Goal: Information Seeking & Learning: Check status

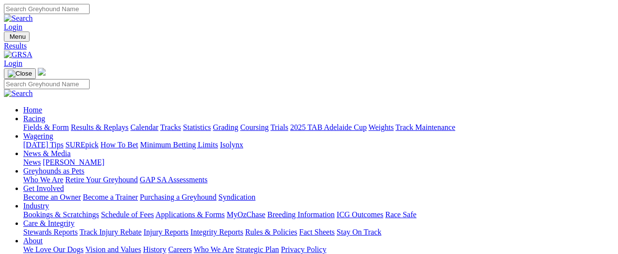
scroll to position [145, 0]
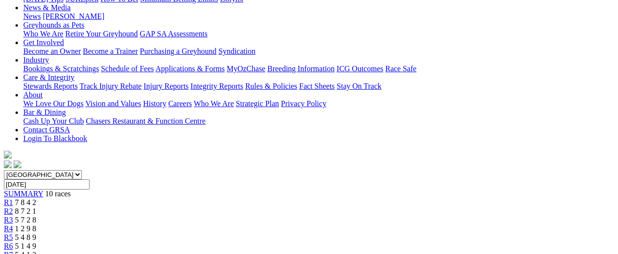
scroll to position [145, 0]
click at [36, 207] on span "8 7 2 1" at bounding box center [25, 211] width 21 height 8
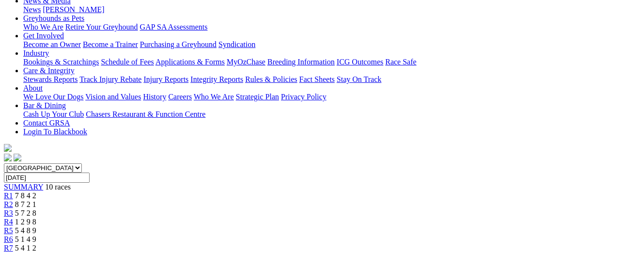
scroll to position [97, 0]
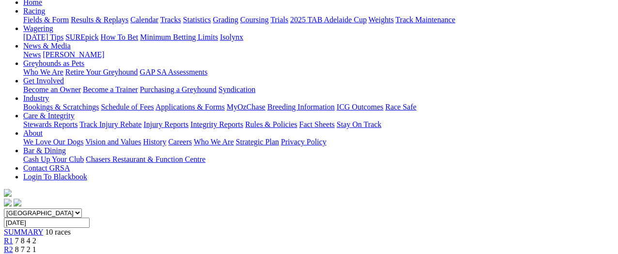
scroll to position [97, 0]
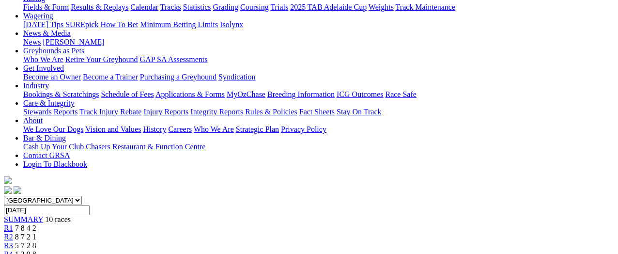
scroll to position [97, 0]
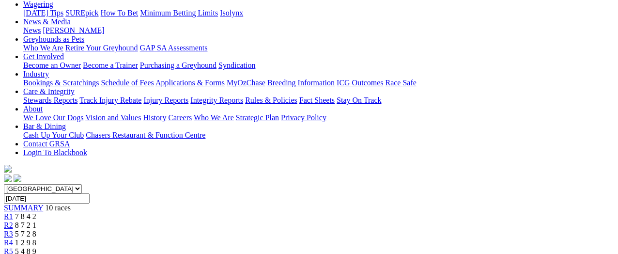
scroll to position [48, 0]
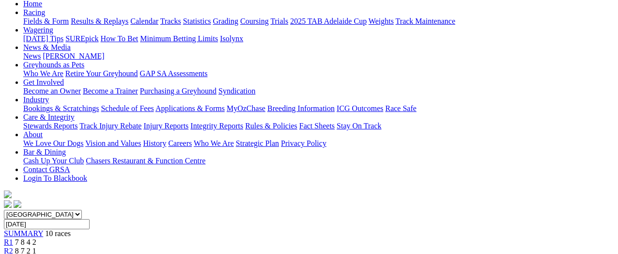
scroll to position [97, 0]
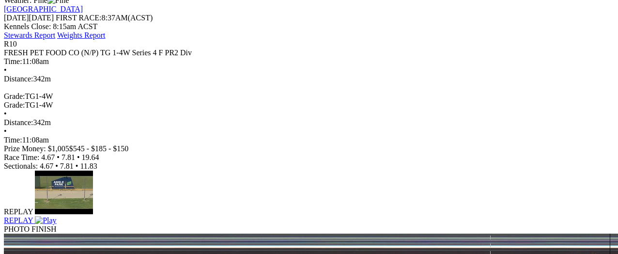
scroll to position [436, 0]
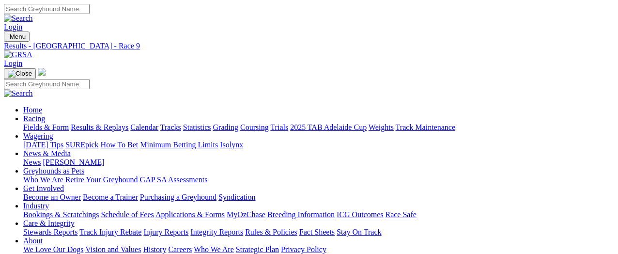
click at [120, 123] on link "Results & Replays" at bounding box center [100, 127] width 58 height 8
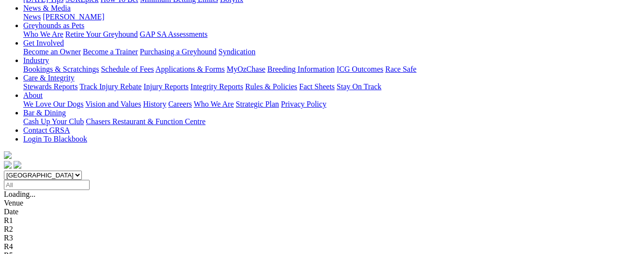
scroll to position [194, 0]
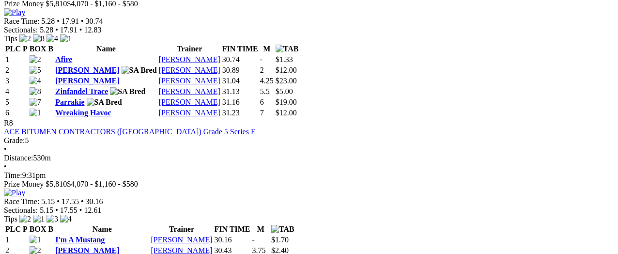
scroll to position [1744, 0]
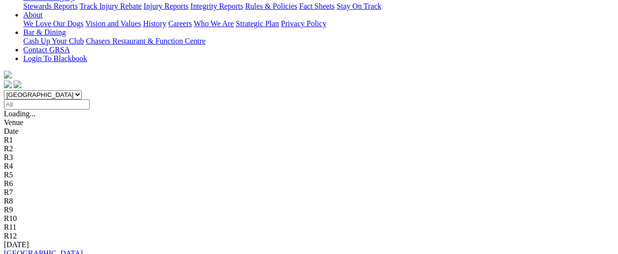
scroll to position [291, 0]
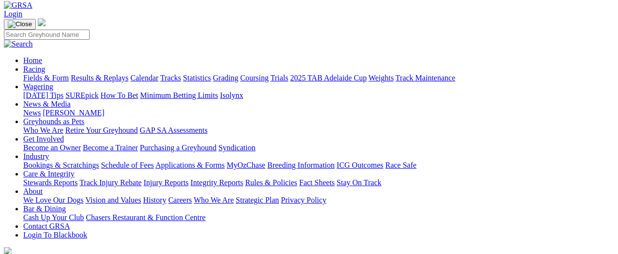
scroll to position [48, 0]
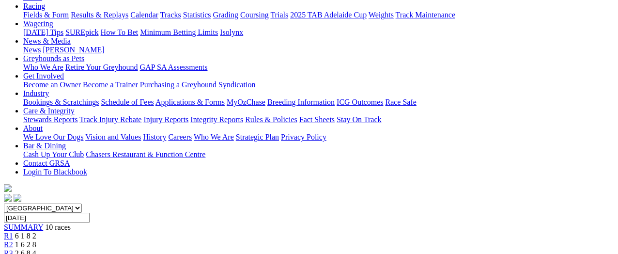
scroll to position [61, 0]
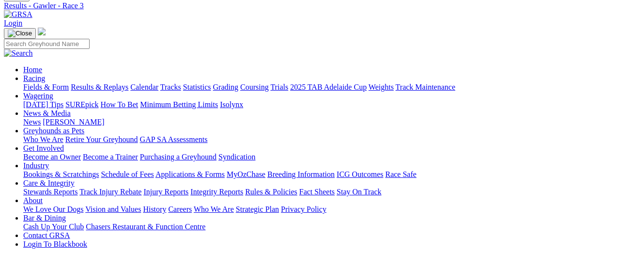
scroll to position [23, 0]
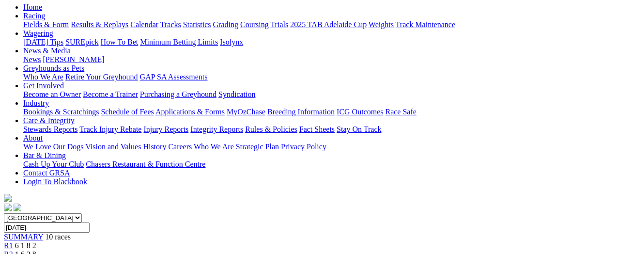
scroll to position [48, 0]
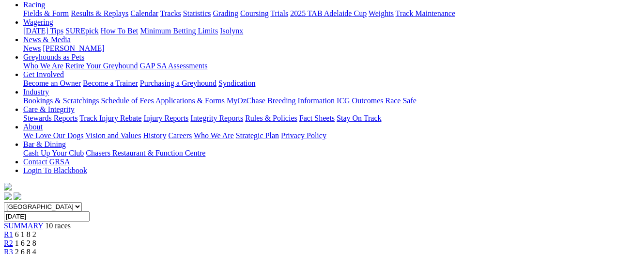
scroll to position [97, 0]
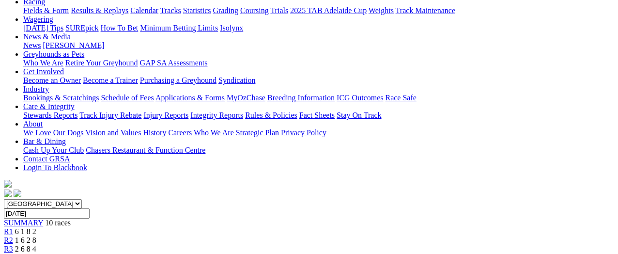
scroll to position [48, 0]
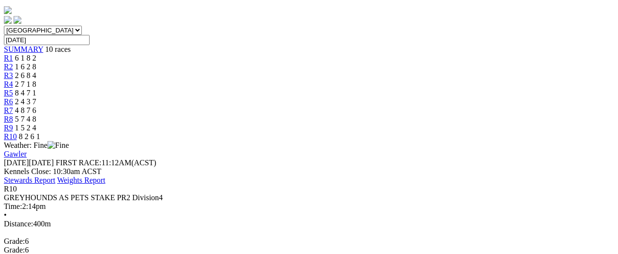
scroll to position [291, 0]
